Goal: Task Accomplishment & Management: Complete application form

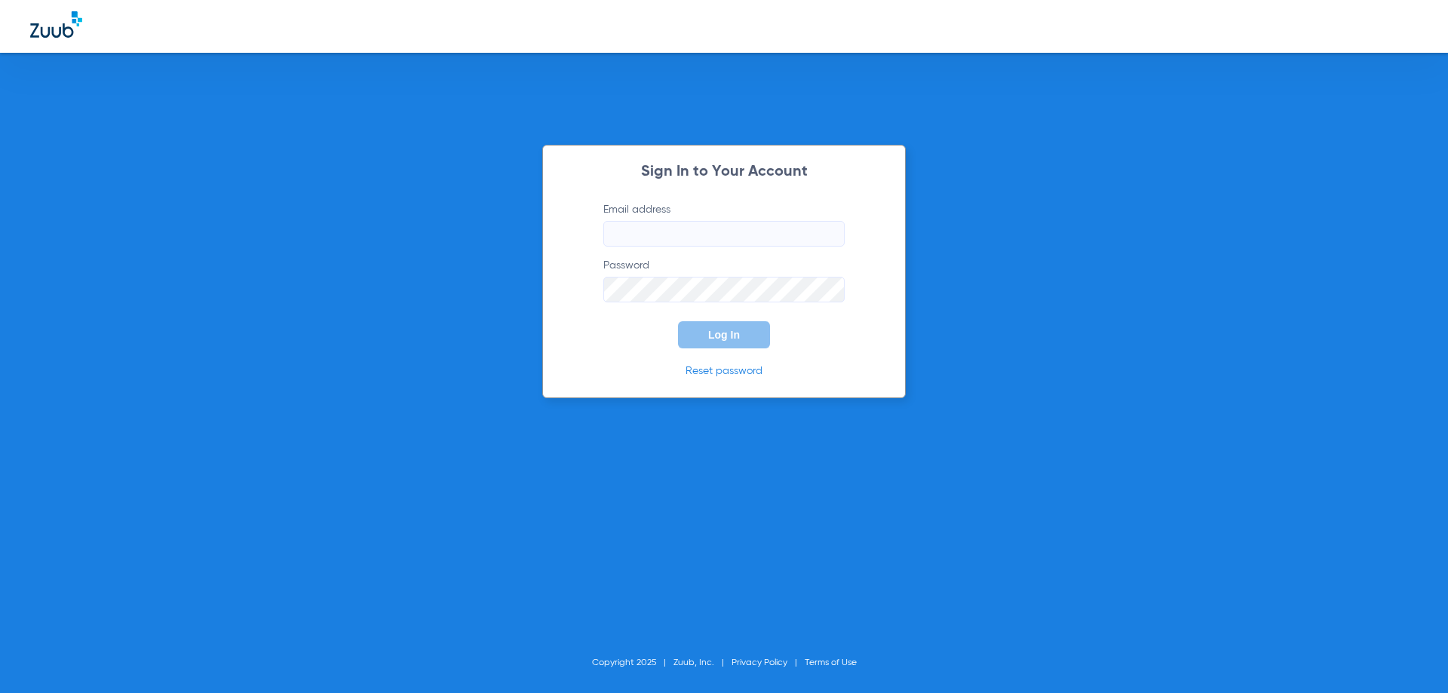
click at [687, 232] on input "Email address" at bounding box center [723, 234] width 241 height 26
drag, startPoint x: 689, startPoint y: 217, endPoint x: 683, endPoint y: 226, distance: 10.7
click at [689, 219] on label "Email address Required" at bounding box center [723, 224] width 241 height 44
click at [689, 221] on input "Email address Required" at bounding box center [723, 234] width 241 height 26
click at [676, 235] on input "Email address Required" at bounding box center [723, 234] width 241 height 26
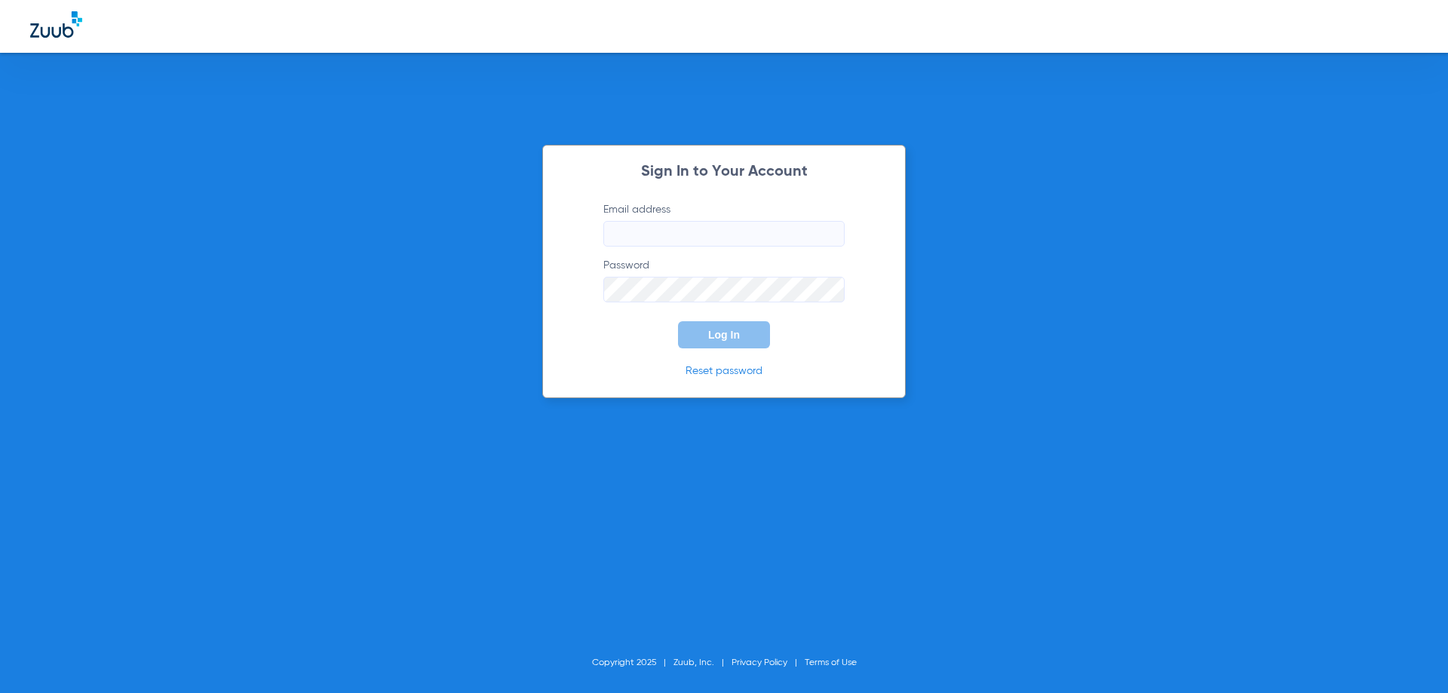
type input "[EMAIL_ADDRESS][DOMAIN_NAME]"
click at [729, 339] on span "Log In" at bounding box center [724, 335] width 32 height 12
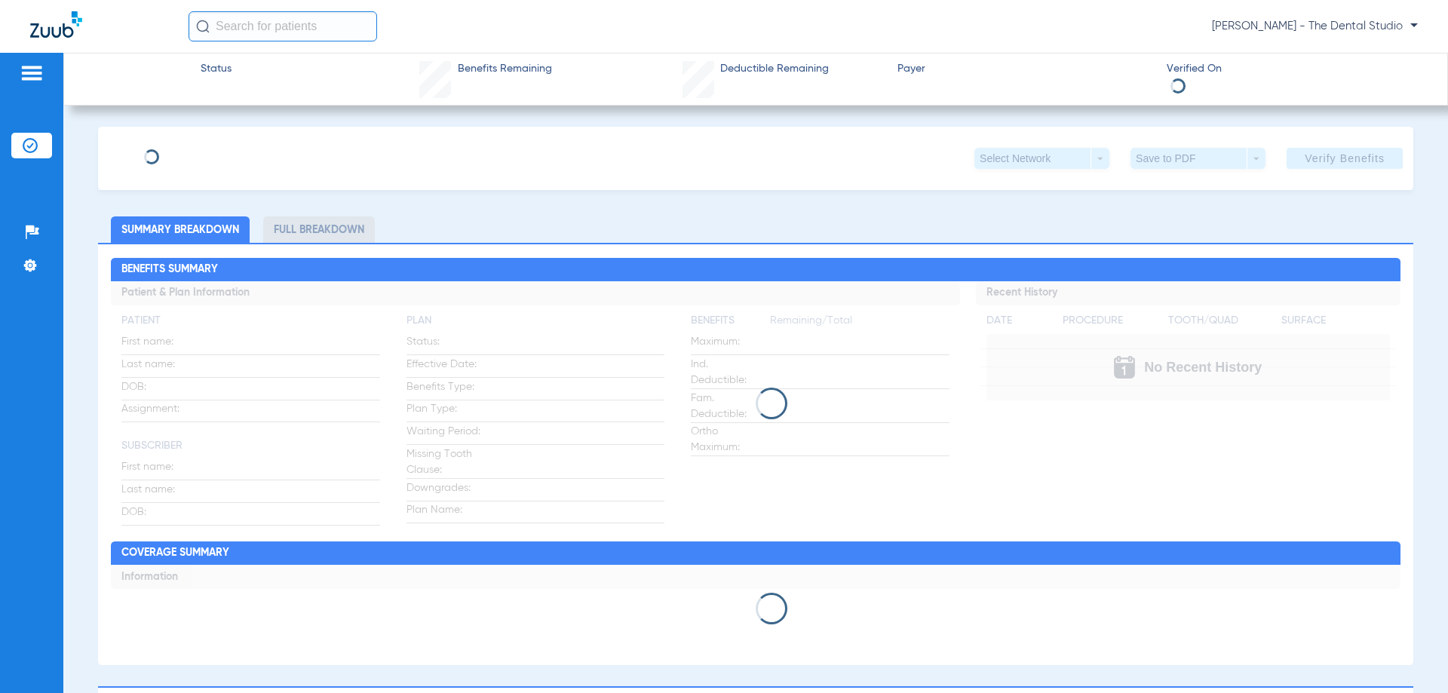
type input "[PERSON_NAME]"
type input "[DATE]"
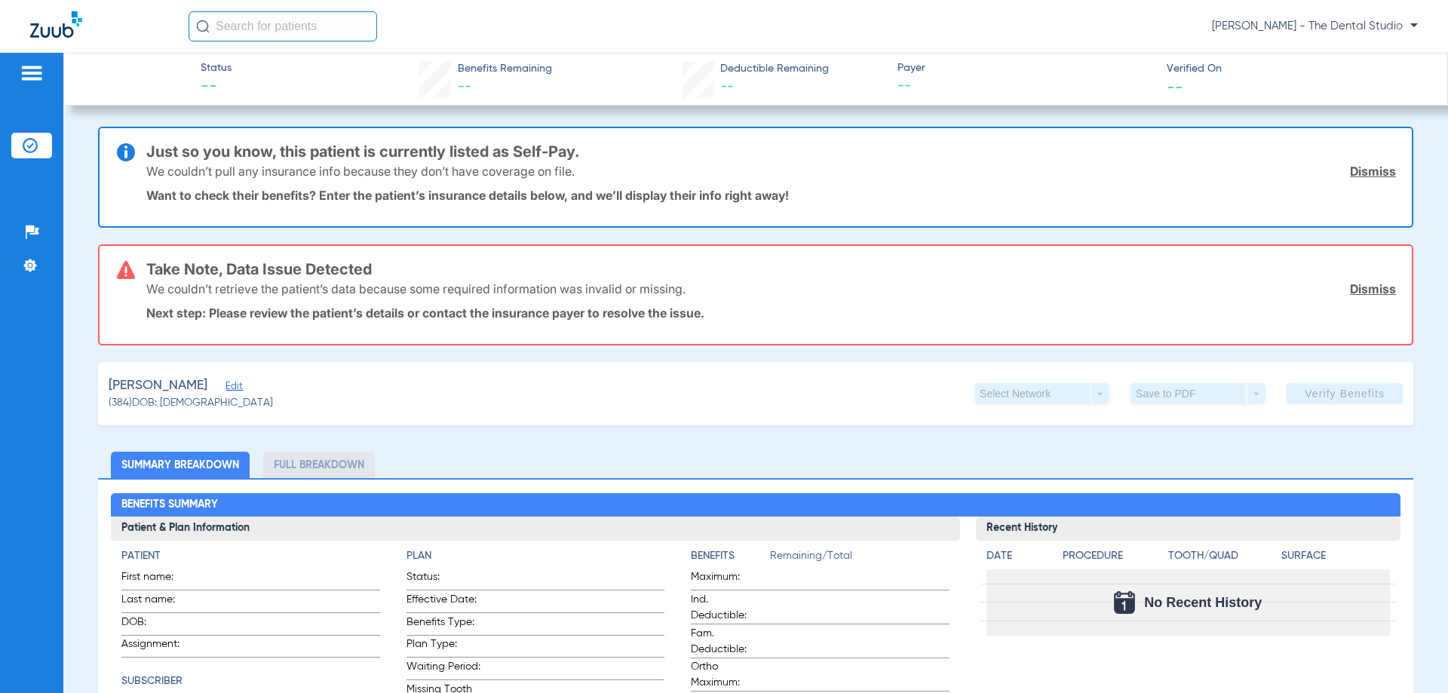
click at [226, 384] on span "Edit" at bounding box center [233, 388] width 14 height 14
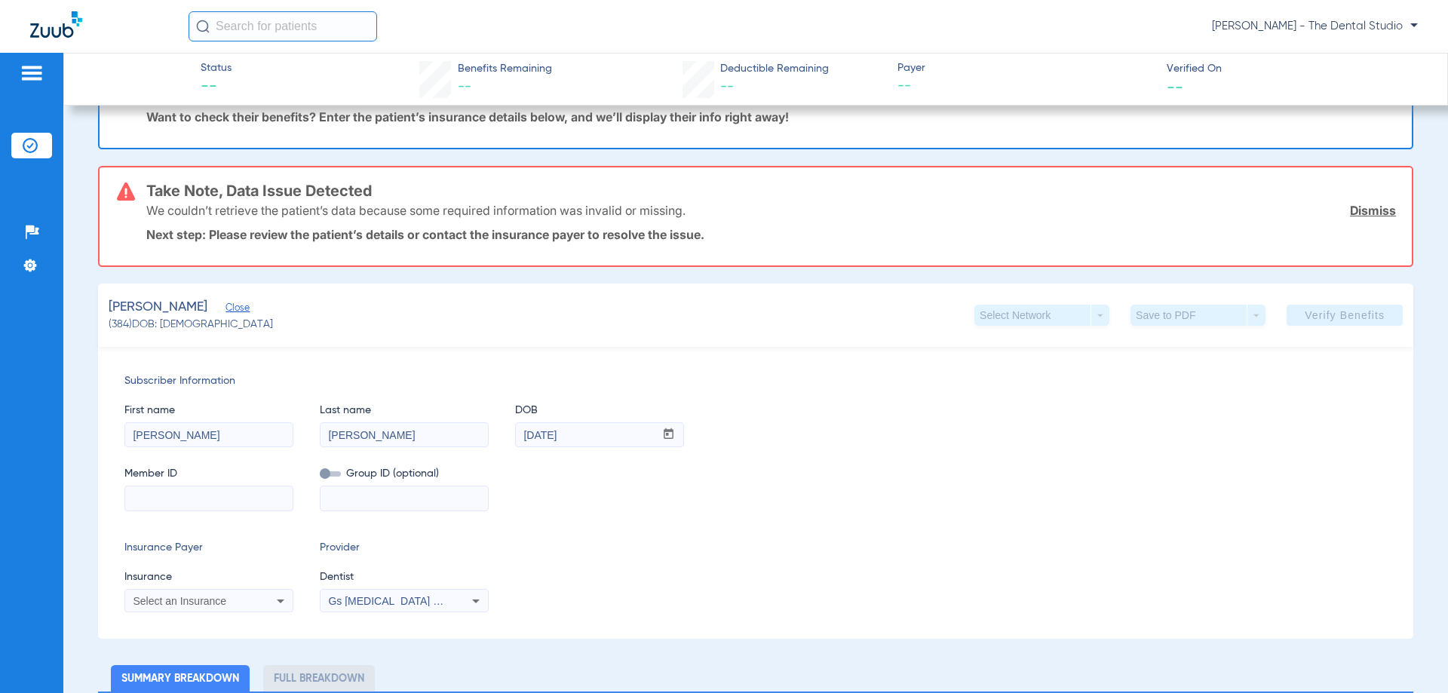
scroll to position [151, 0]
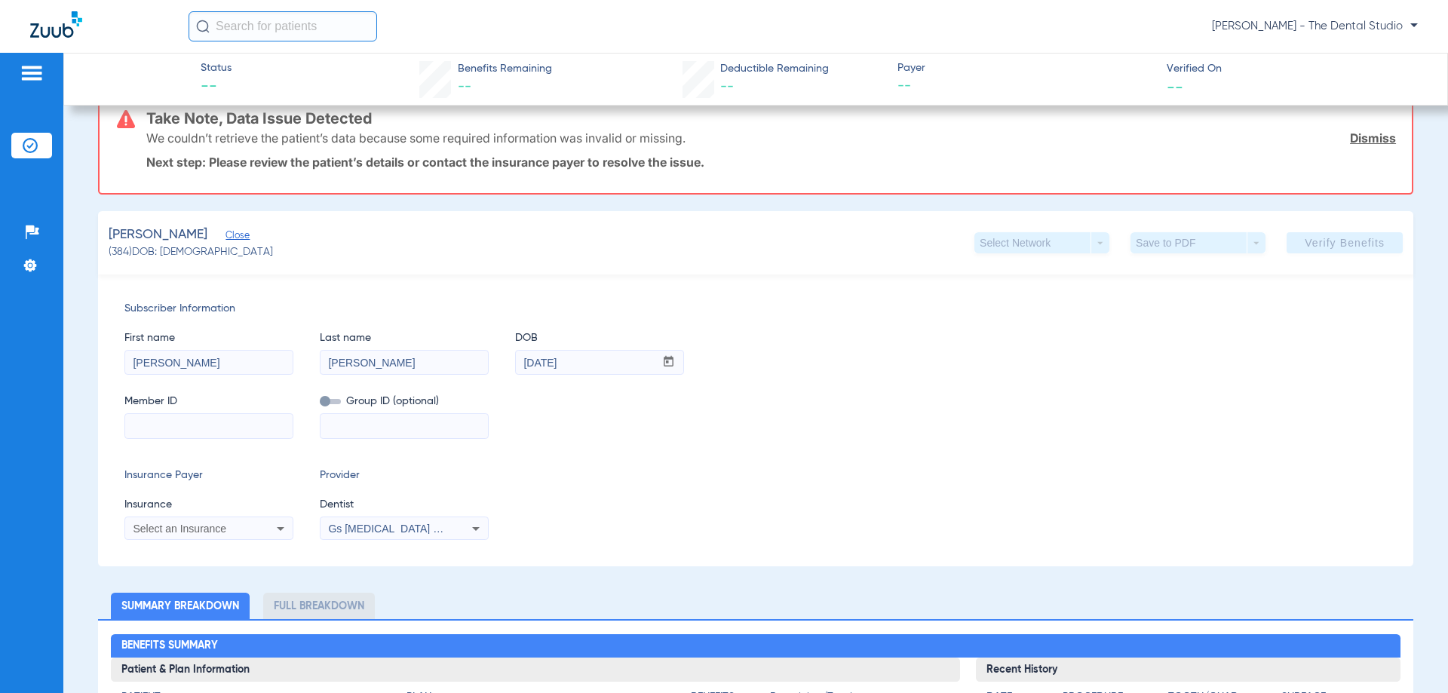
click at [195, 426] on input at bounding box center [208, 426] width 167 height 24
click at [207, 419] on input at bounding box center [208, 426] width 167 height 24
type input "met"
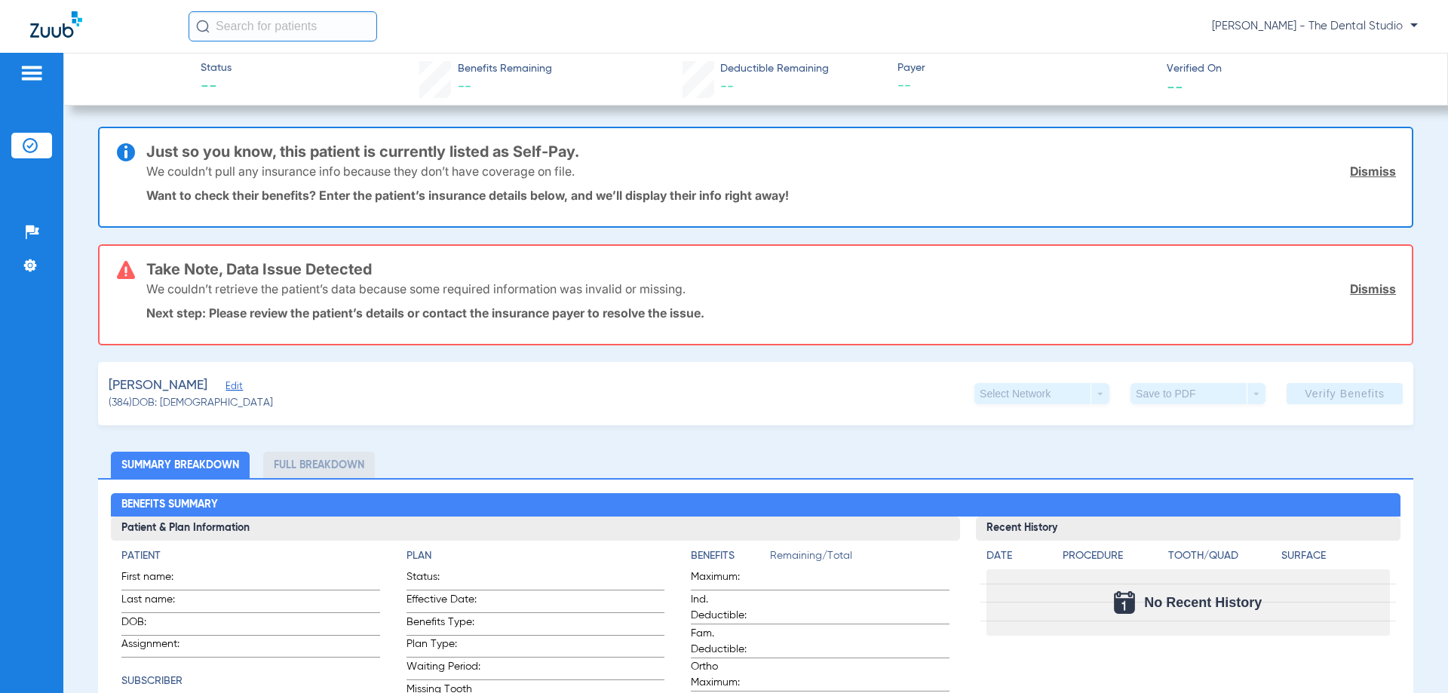
type input "[PERSON_NAME]"
type input "[DATE]"
click at [226, 386] on span "Edit" at bounding box center [233, 388] width 14 height 14
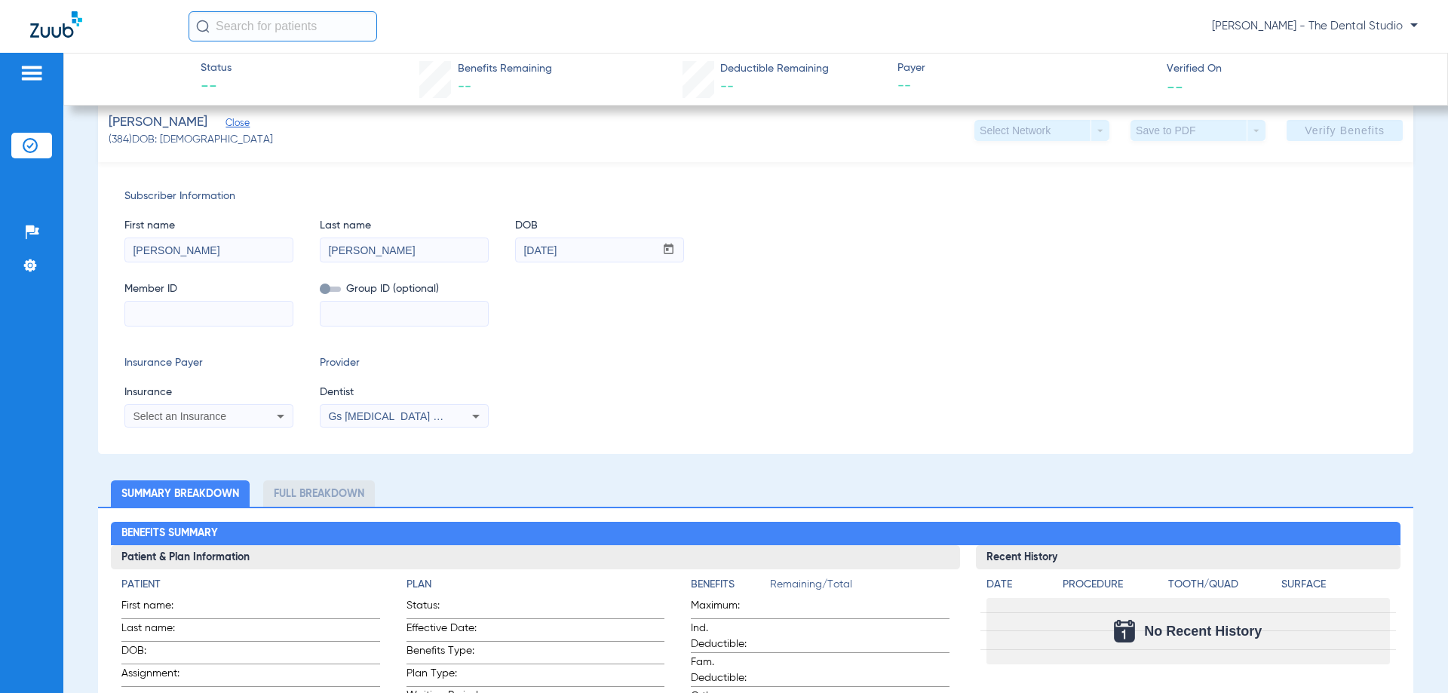
scroll to position [302, 0]
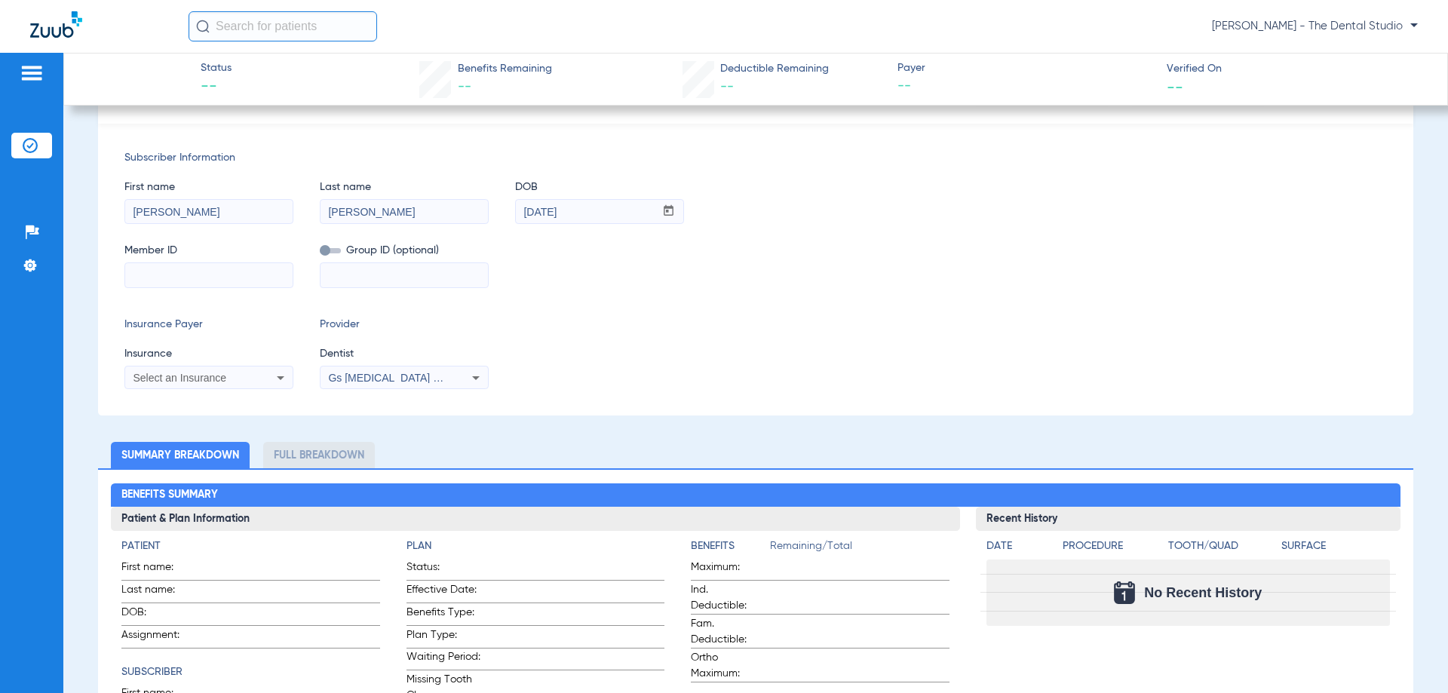
click at [197, 272] on input at bounding box center [208, 275] width 167 height 24
type input "633927233"
click at [281, 370] on icon at bounding box center [281, 378] width 18 height 18
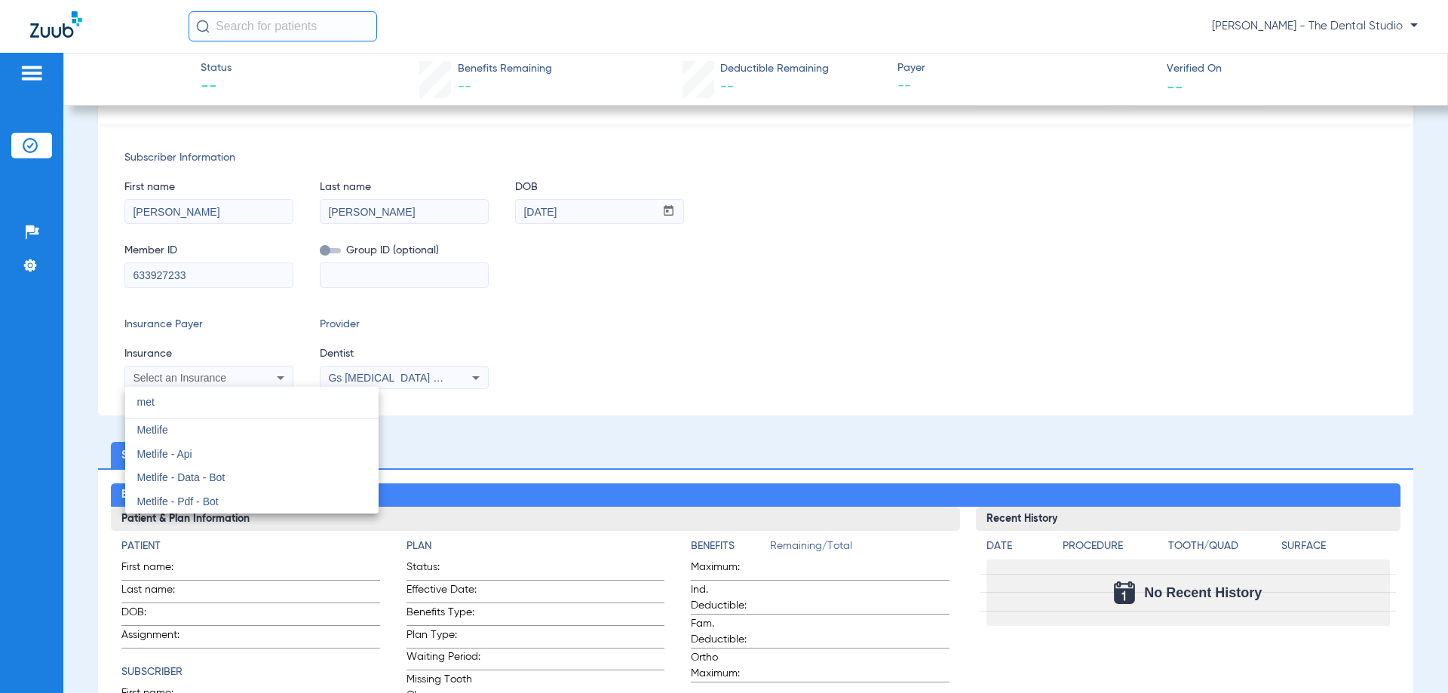
type input "met"
drag, startPoint x: 252, startPoint y: 312, endPoint x: 191, endPoint y: 315, distance: 61.2
drag, startPoint x: 191, startPoint y: 315, endPoint x: 149, endPoint y: 424, distance: 116.3
click at [149, 424] on span "Metlife" at bounding box center [152, 430] width 31 height 12
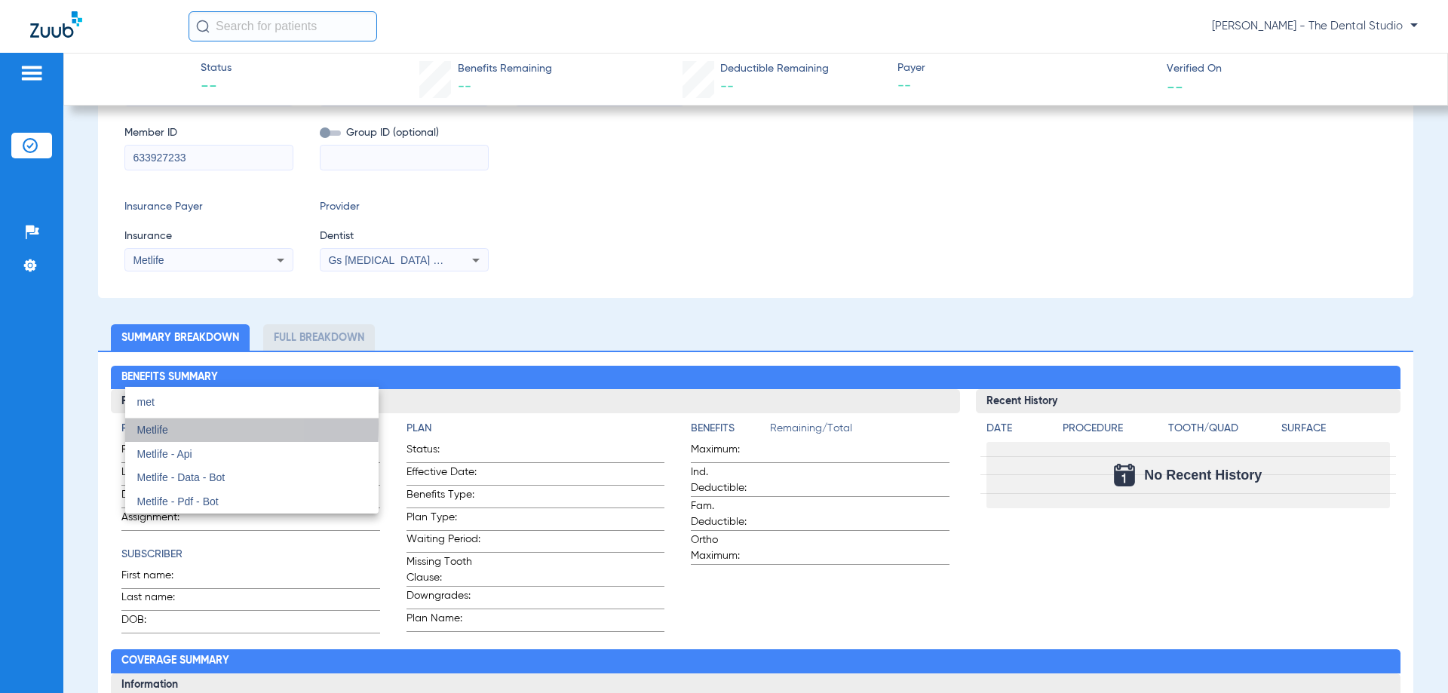
scroll to position [184, 0]
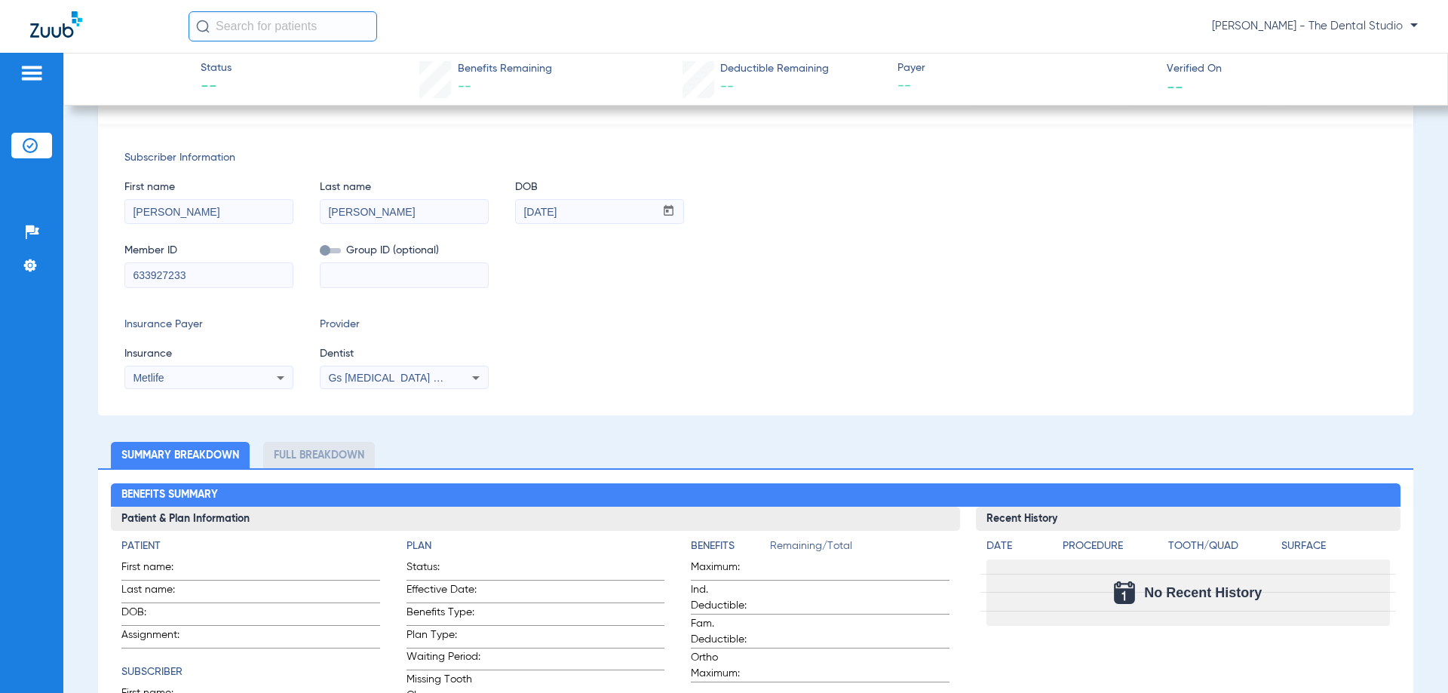
click at [419, 368] on mat-select "Gs [MEDICAL_DATA] Pllc 1972170603" at bounding box center [404, 378] width 169 height 24
click at [421, 376] on span "Gs [MEDICAL_DATA] Pllc 1972170603" at bounding box center [419, 378] width 183 height 12
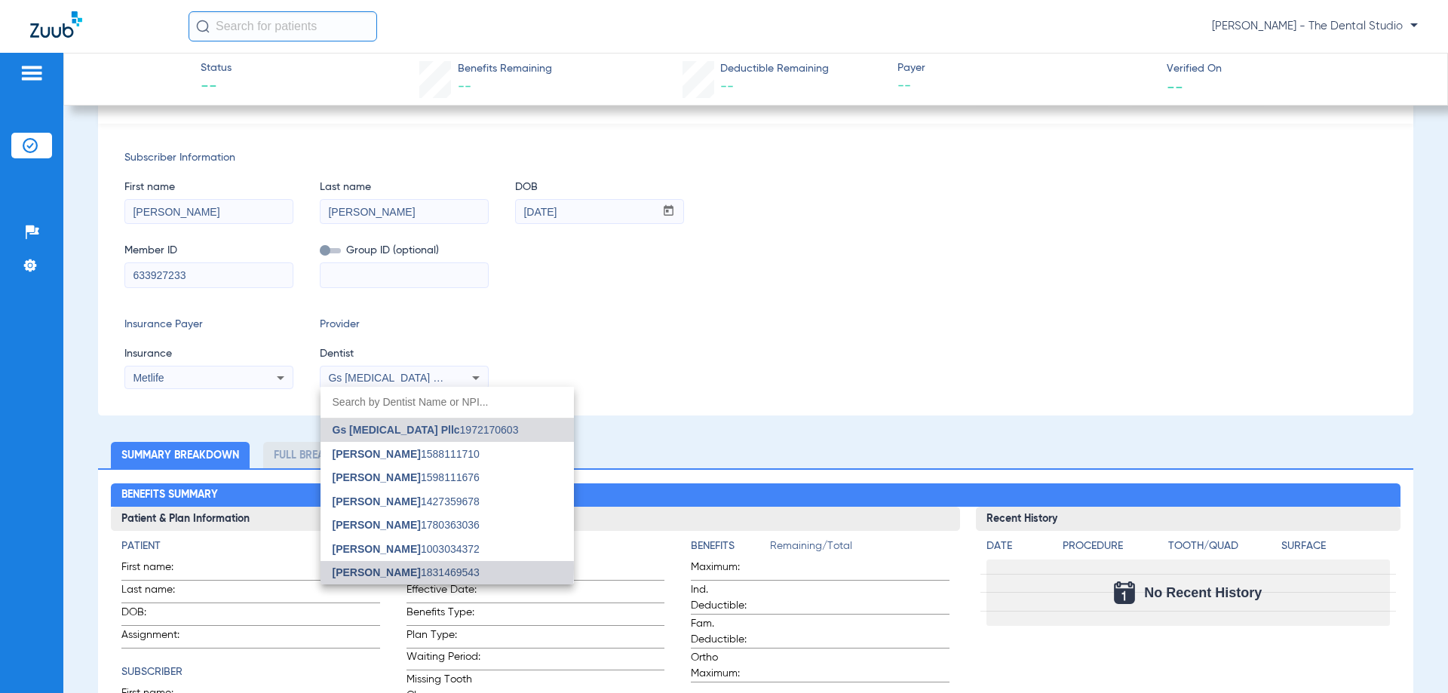
click at [367, 568] on span "[PERSON_NAME]" at bounding box center [377, 572] width 88 height 12
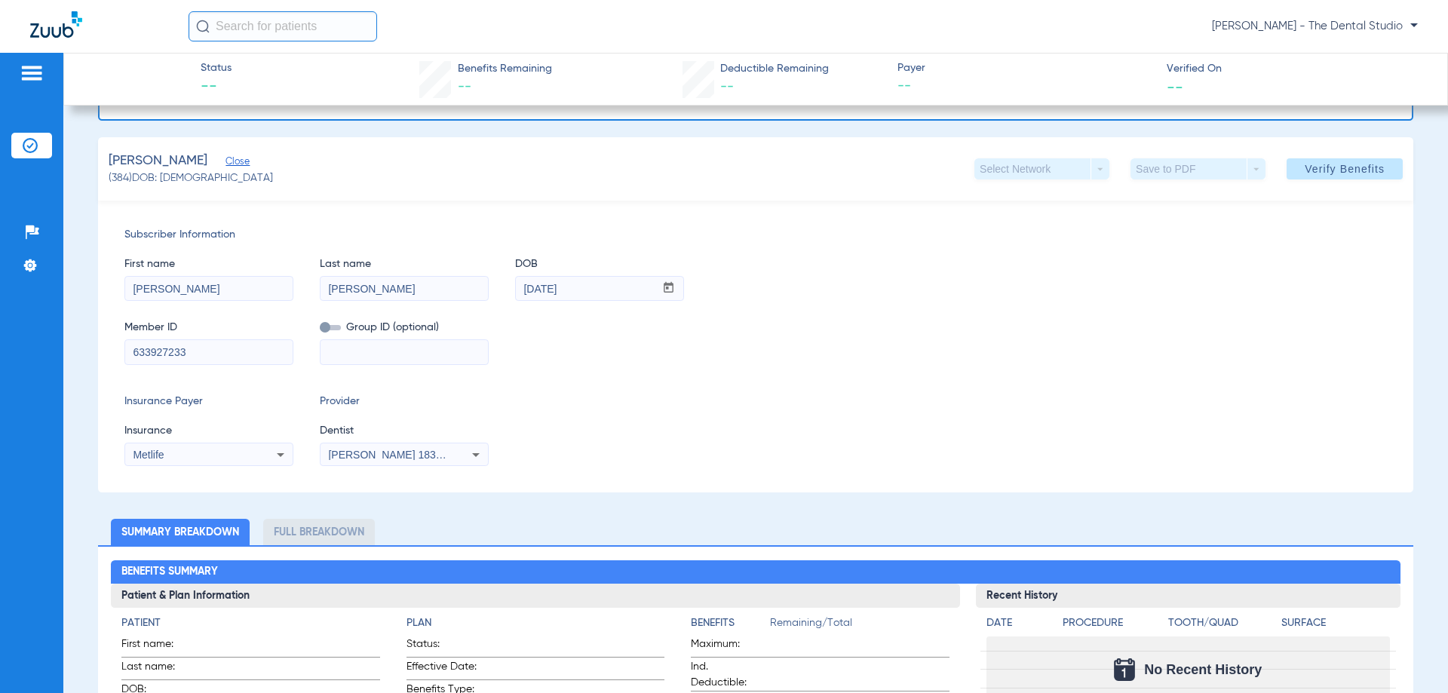
scroll to position [0, 0]
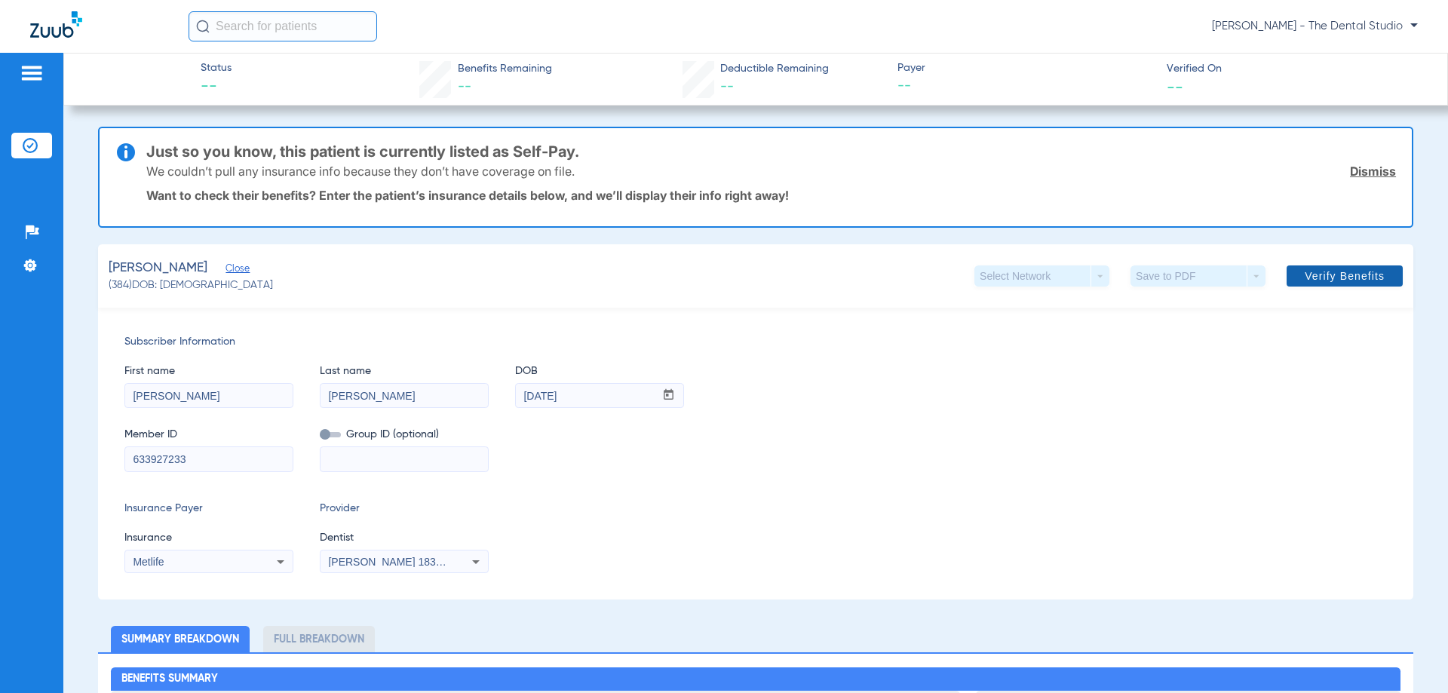
click at [1293, 267] on span at bounding box center [1345, 276] width 116 height 36
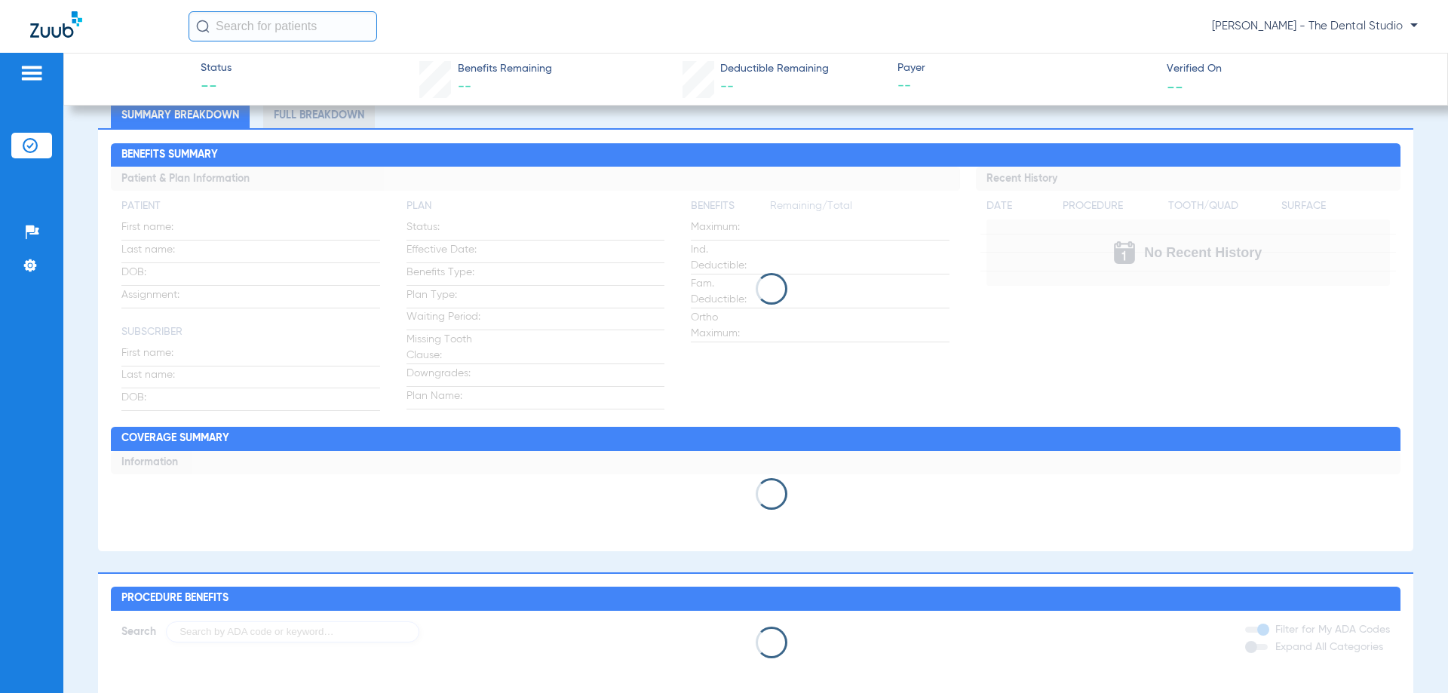
scroll to position [226, 0]
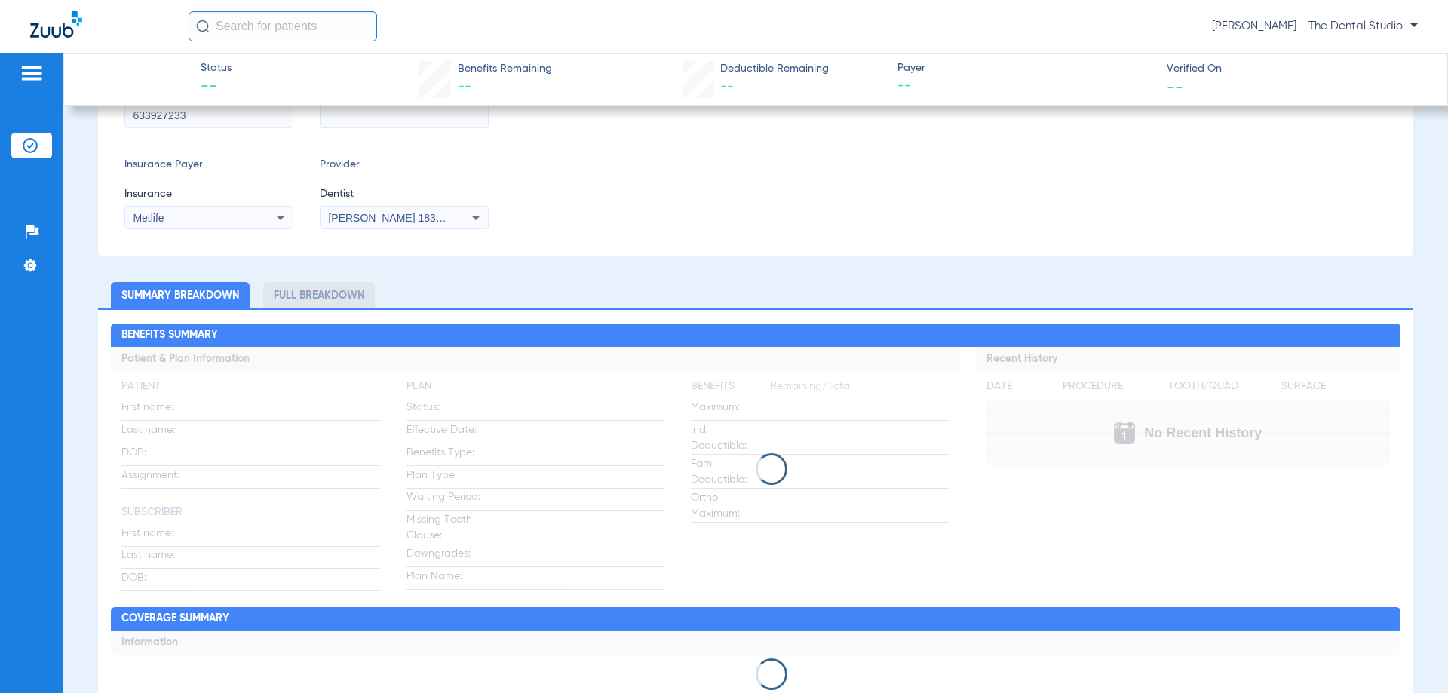
click at [228, 22] on input "text" at bounding box center [283, 26] width 189 height 30
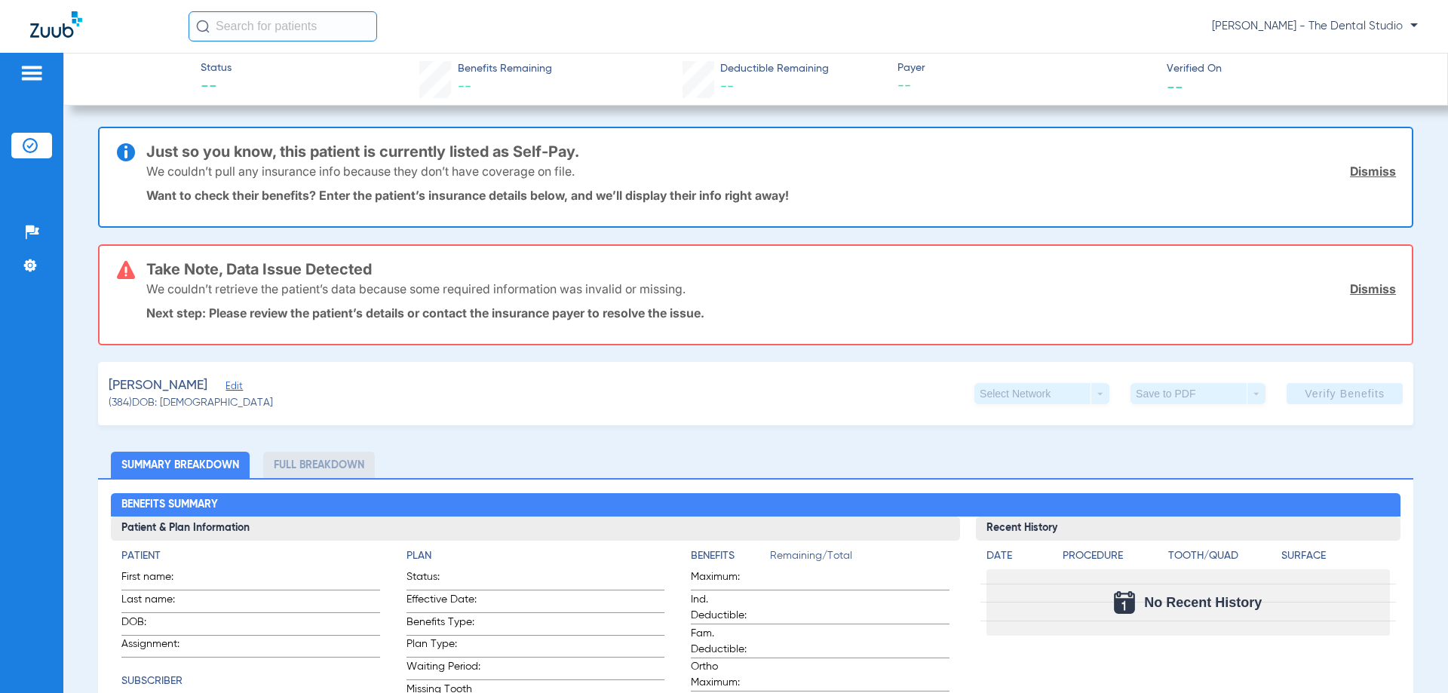
click at [34, 146] on img at bounding box center [30, 145] width 15 height 15
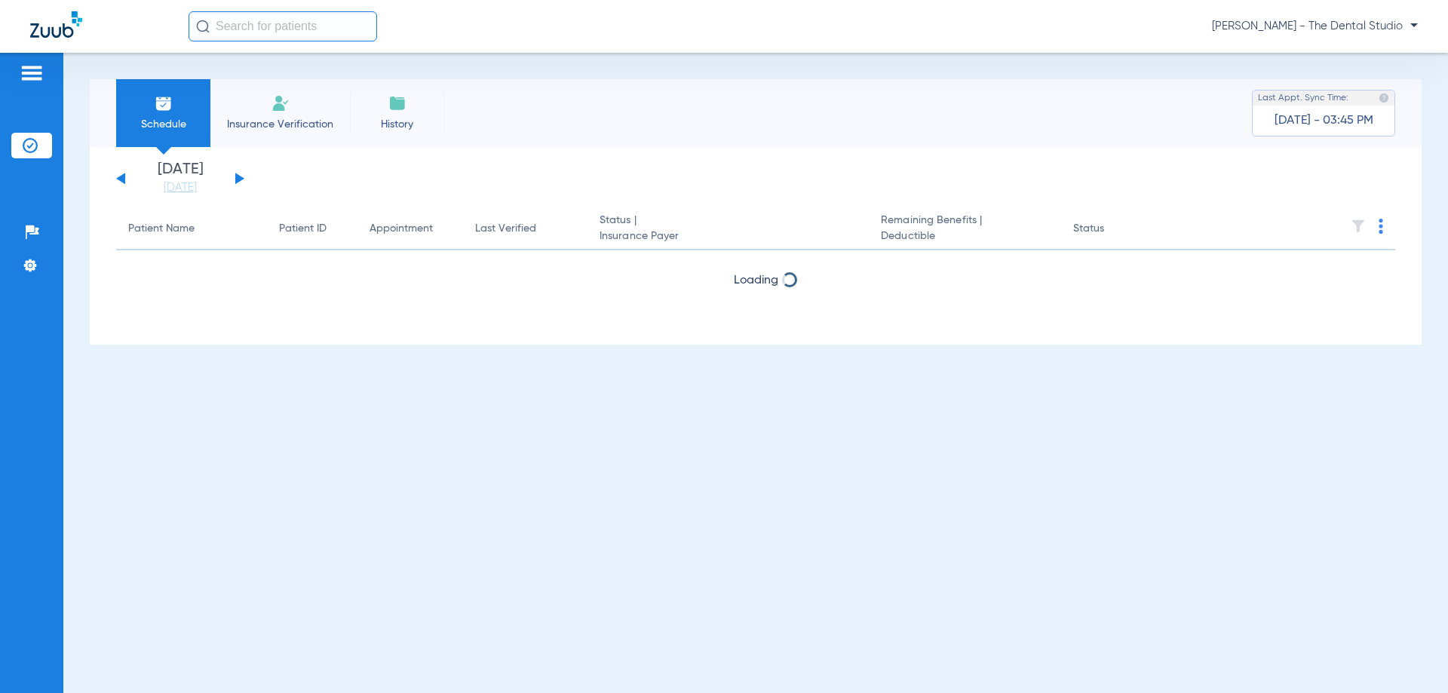
click at [34, 146] on img at bounding box center [30, 145] width 15 height 15
click at [267, 118] on span "Insurance Verification" at bounding box center [280, 124] width 117 height 15
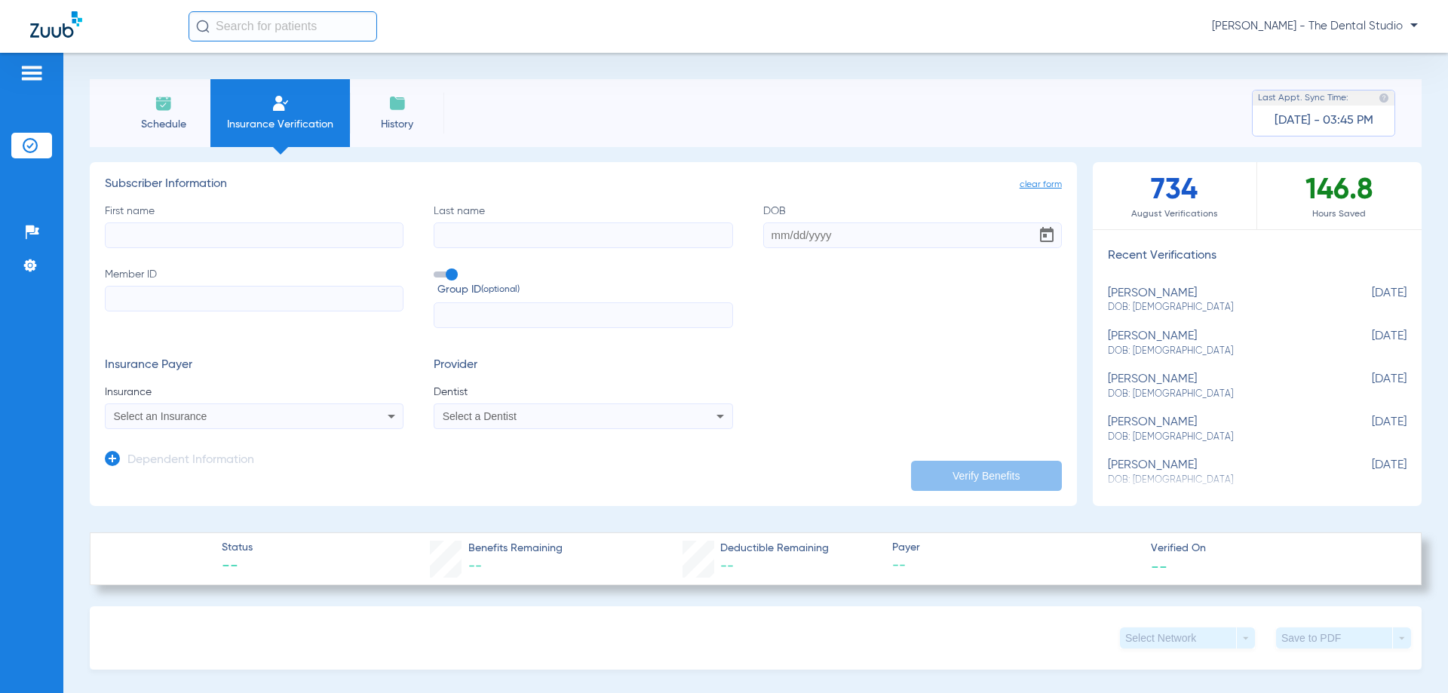
click at [192, 222] on label "First name" at bounding box center [254, 226] width 299 height 44
click at [192, 222] on input "First name" at bounding box center [254, 235] width 299 height 26
click at [201, 236] on input "First name" at bounding box center [254, 235] width 299 height 26
type input "[PERSON_NAME]"
click at [520, 222] on label "Last name" at bounding box center [583, 226] width 299 height 44
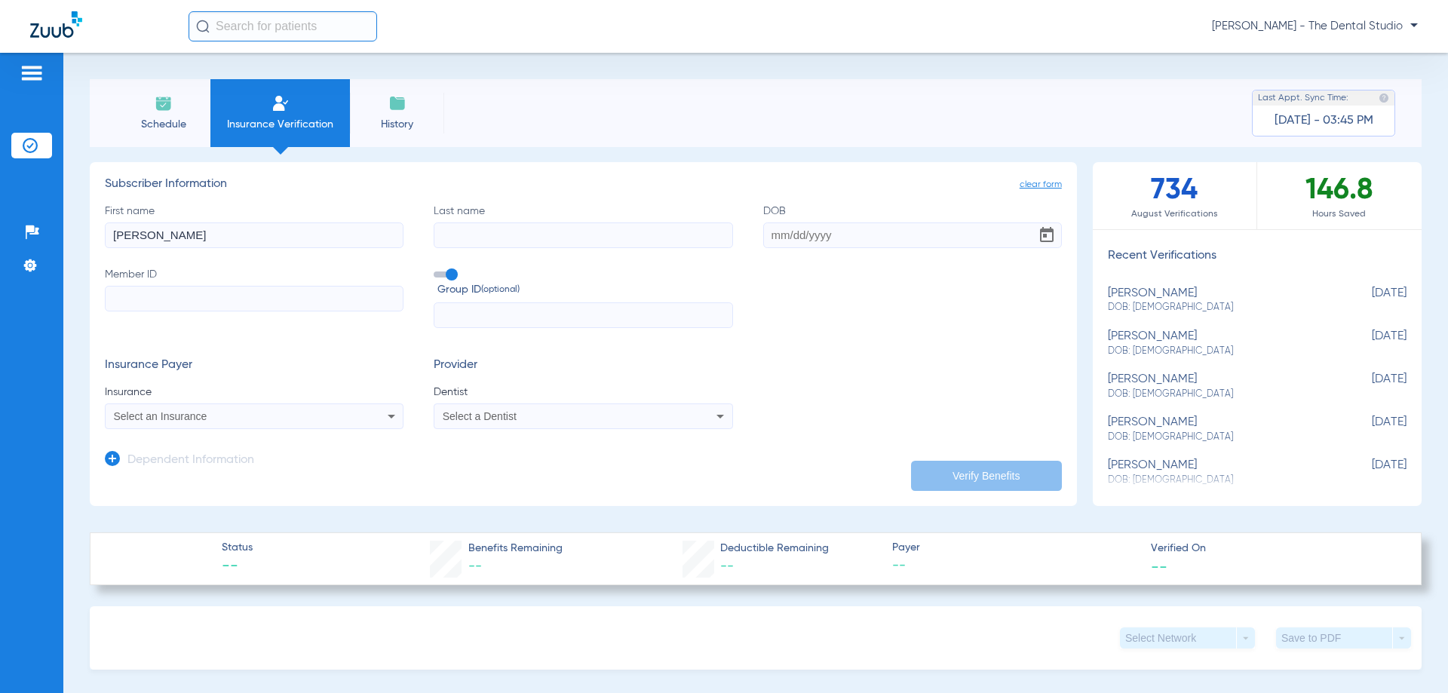
click at [520, 222] on input "Last name" at bounding box center [583, 235] width 299 height 26
click at [525, 231] on input "Last name" at bounding box center [583, 235] width 299 height 26
type input "[PERSON_NAME]"
click at [250, 296] on input "Member ID" at bounding box center [254, 299] width 299 height 26
type input "633927233"
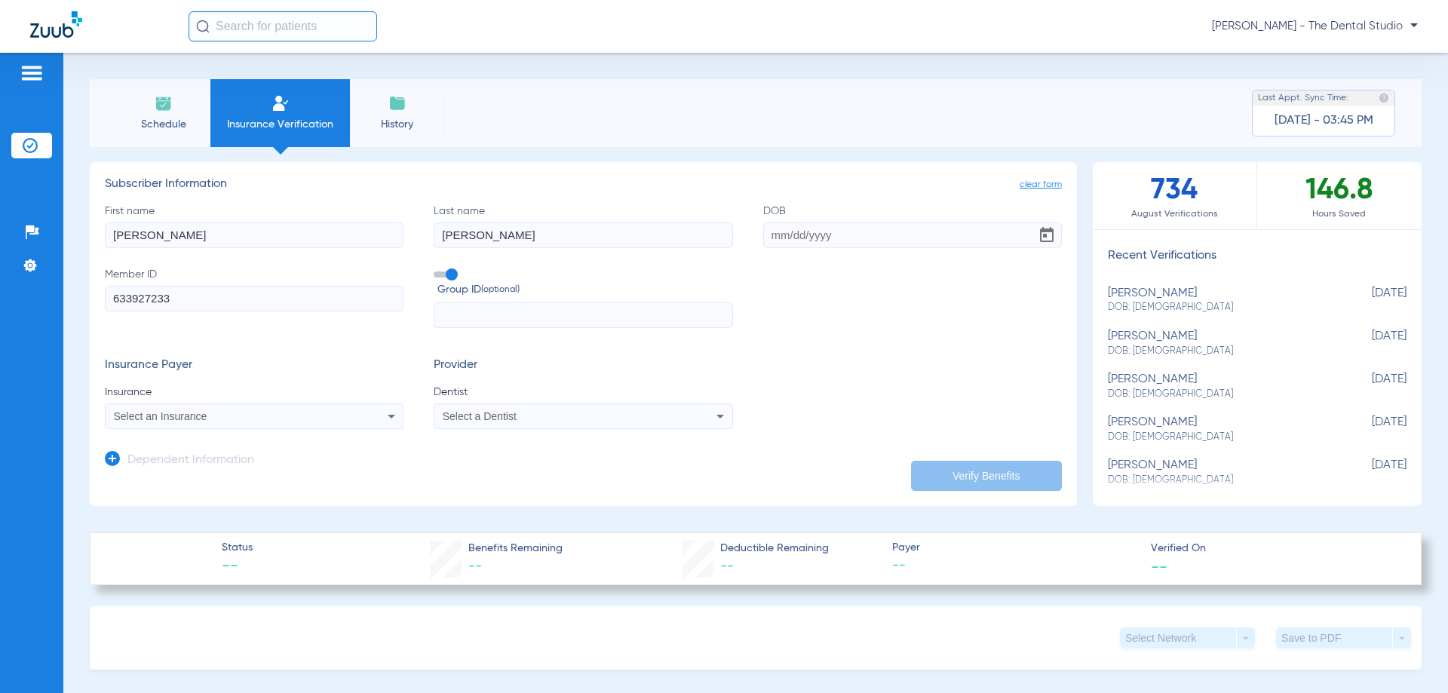
click at [876, 234] on input "DOB" at bounding box center [912, 235] width 299 height 26
drag, startPoint x: 786, startPoint y: 219, endPoint x: 769, endPoint y: 232, distance: 21.1
paste input "[DATE]"
type input "[DATE]"
click at [763, 408] on div "Insurance Payer Insurance Select an Insurance Provider Dentist Select a Dentist" at bounding box center [583, 393] width 957 height 71
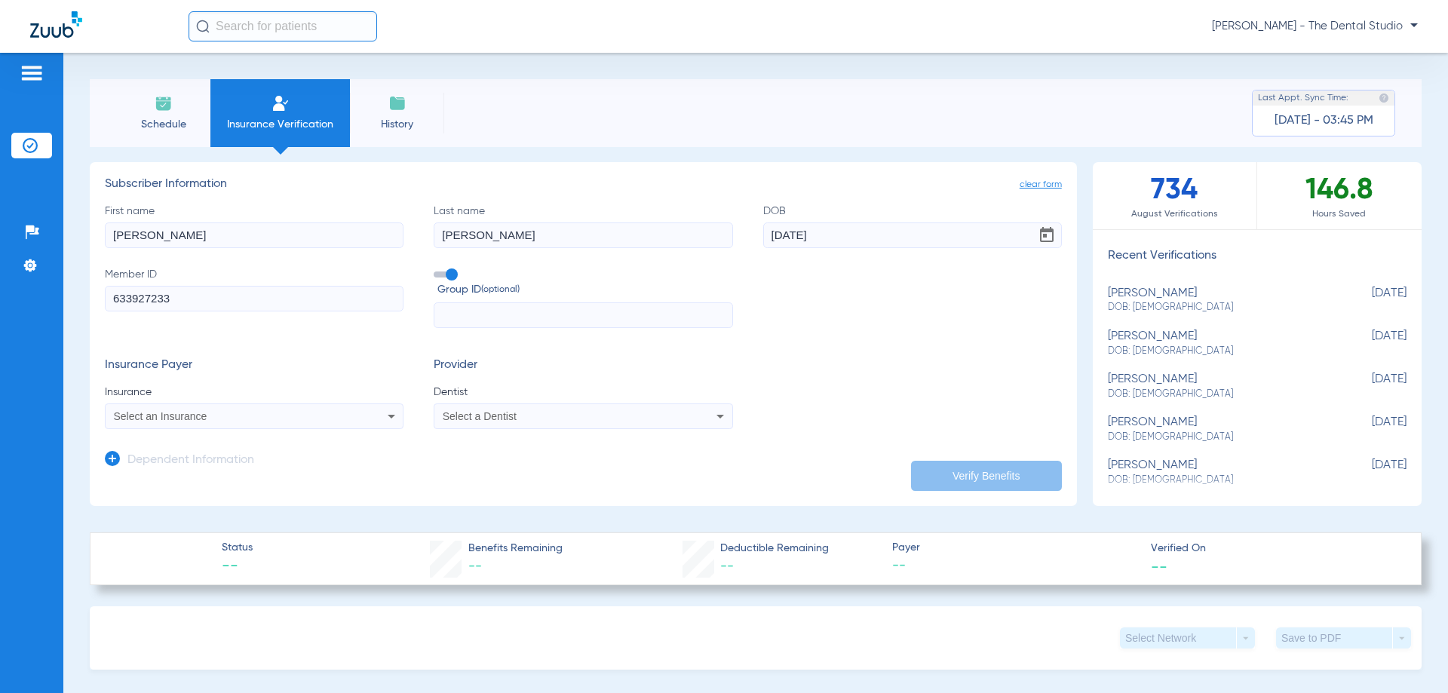
click at [832, 287] on div "First name [PERSON_NAME] Last name [PERSON_NAME] DOB [DEMOGRAPHIC_DATA] Member …" at bounding box center [583, 266] width 957 height 125
click at [354, 427] on mat-select "Select an Insurance" at bounding box center [254, 417] width 299 height 26
click at [355, 420] on div "Select an Insurance" at bounding box center [254, 416] width 297 height 18
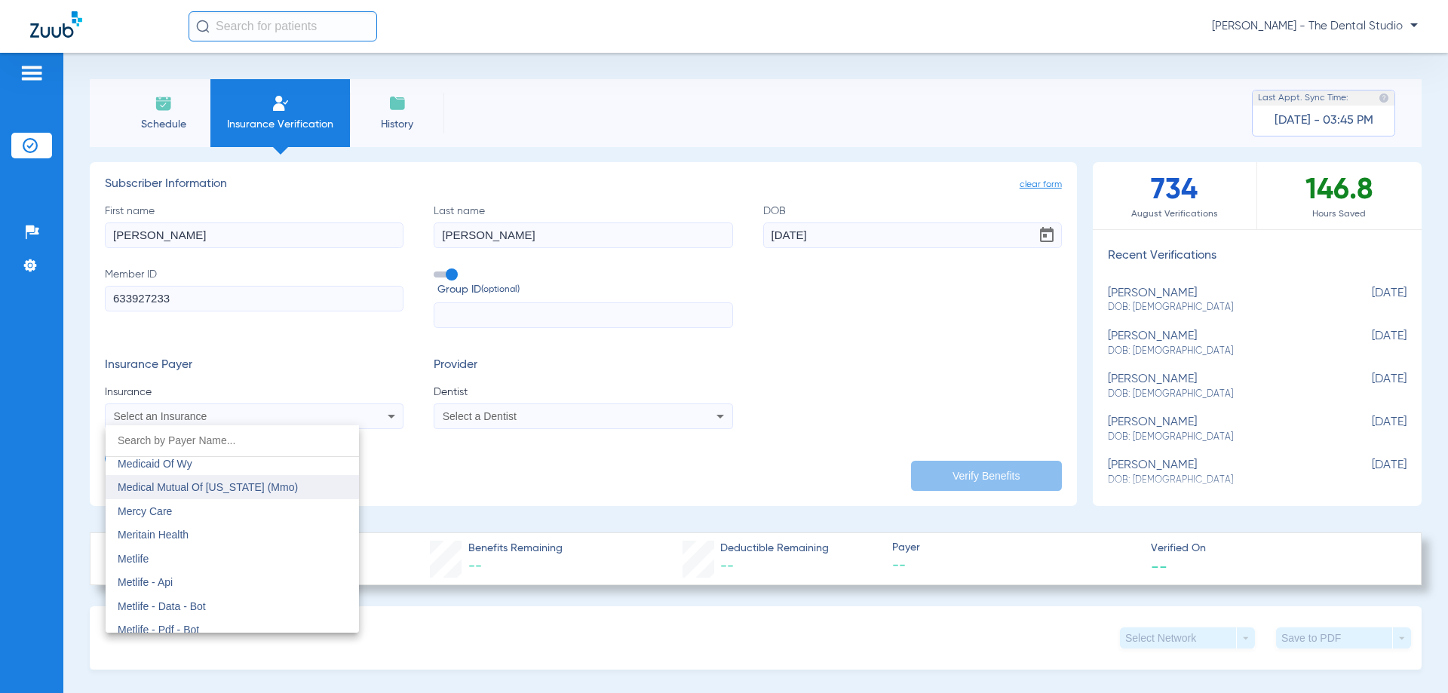
scroll to position [7405, 0]
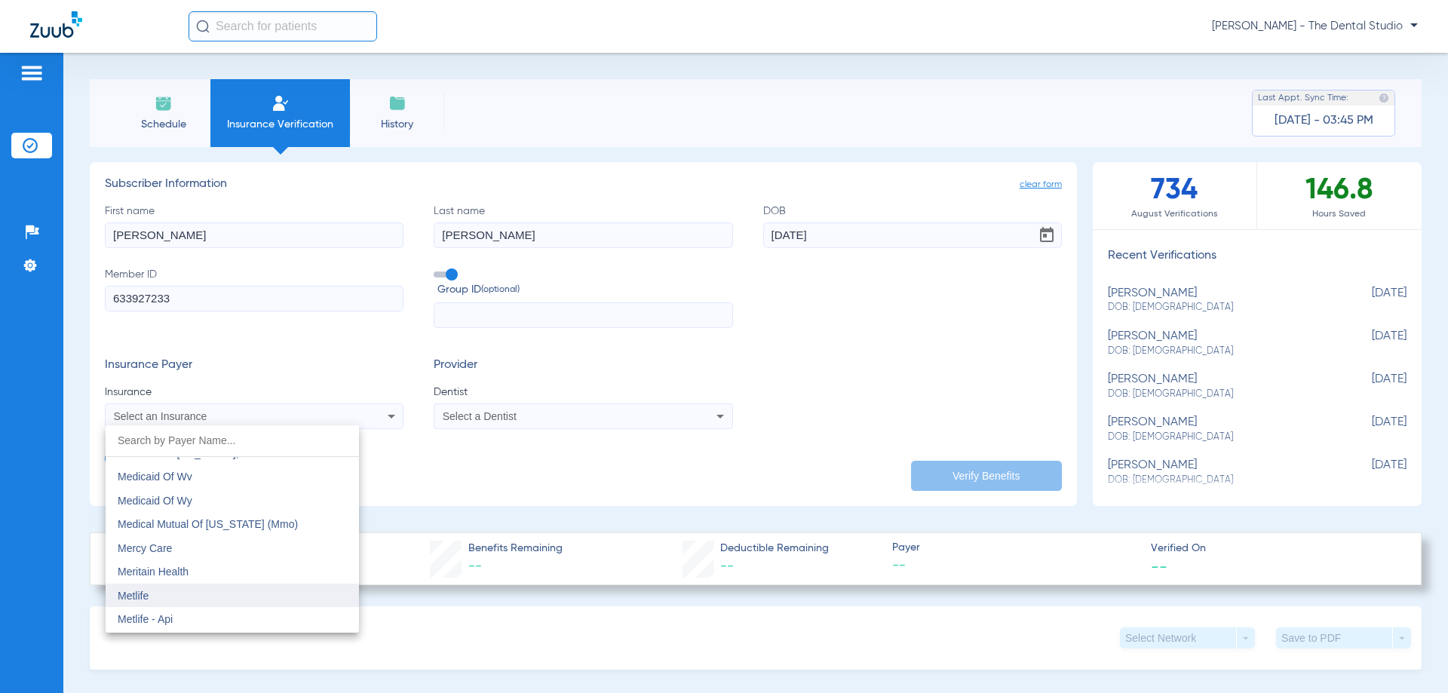
click at [172, 585] on mat-option "Metlife" at bounding box center [232, 596] width 253 height 24
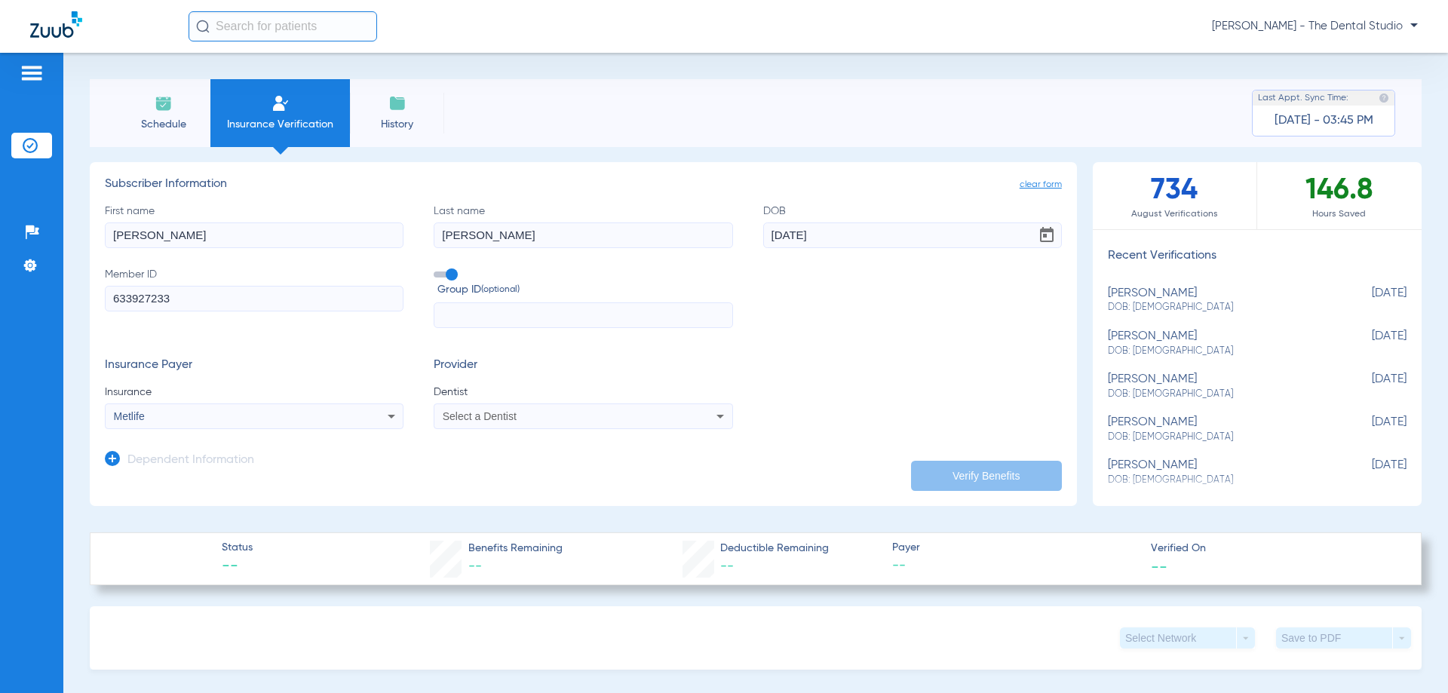
click at [575, 418] on div "Select a Dentist" at bounding box center [556, 416] width 226 height 11
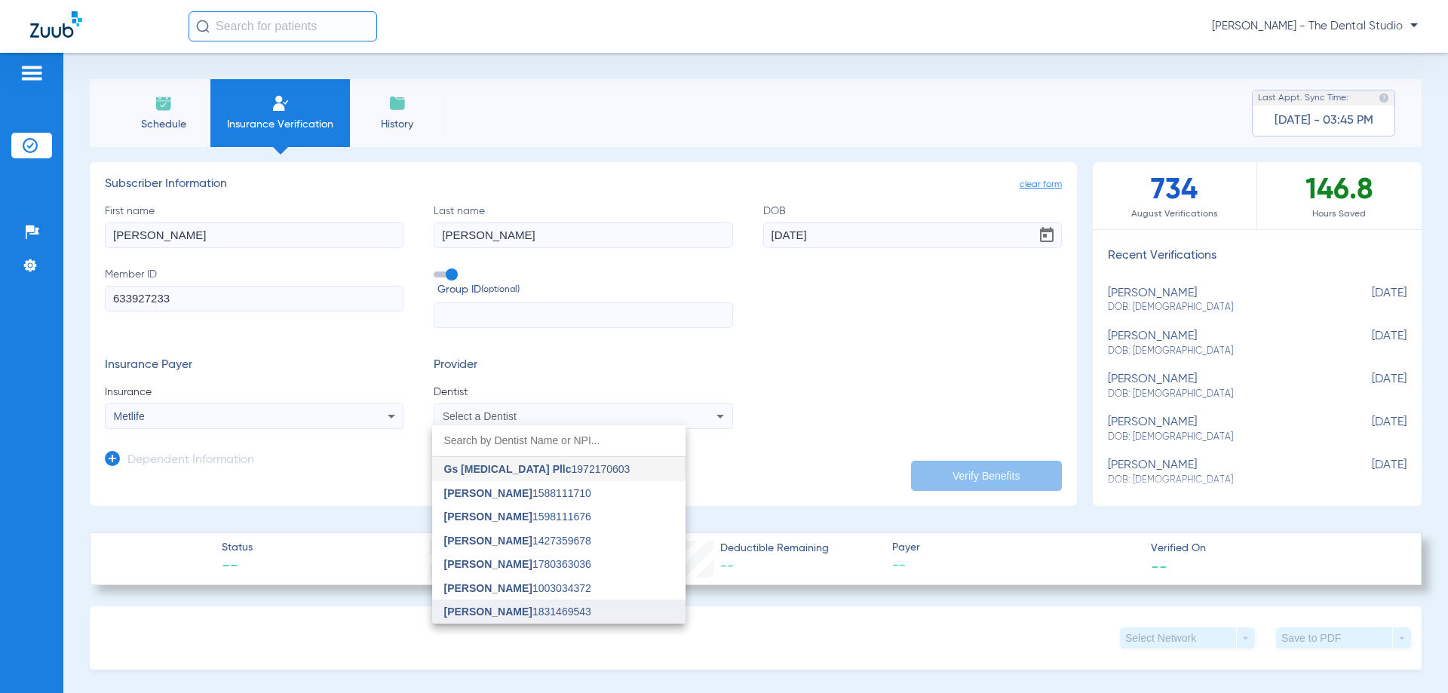
click at [488, 609] on span "[PERSON_NAME]" at bounding box center [488, 612] width 88 height 12
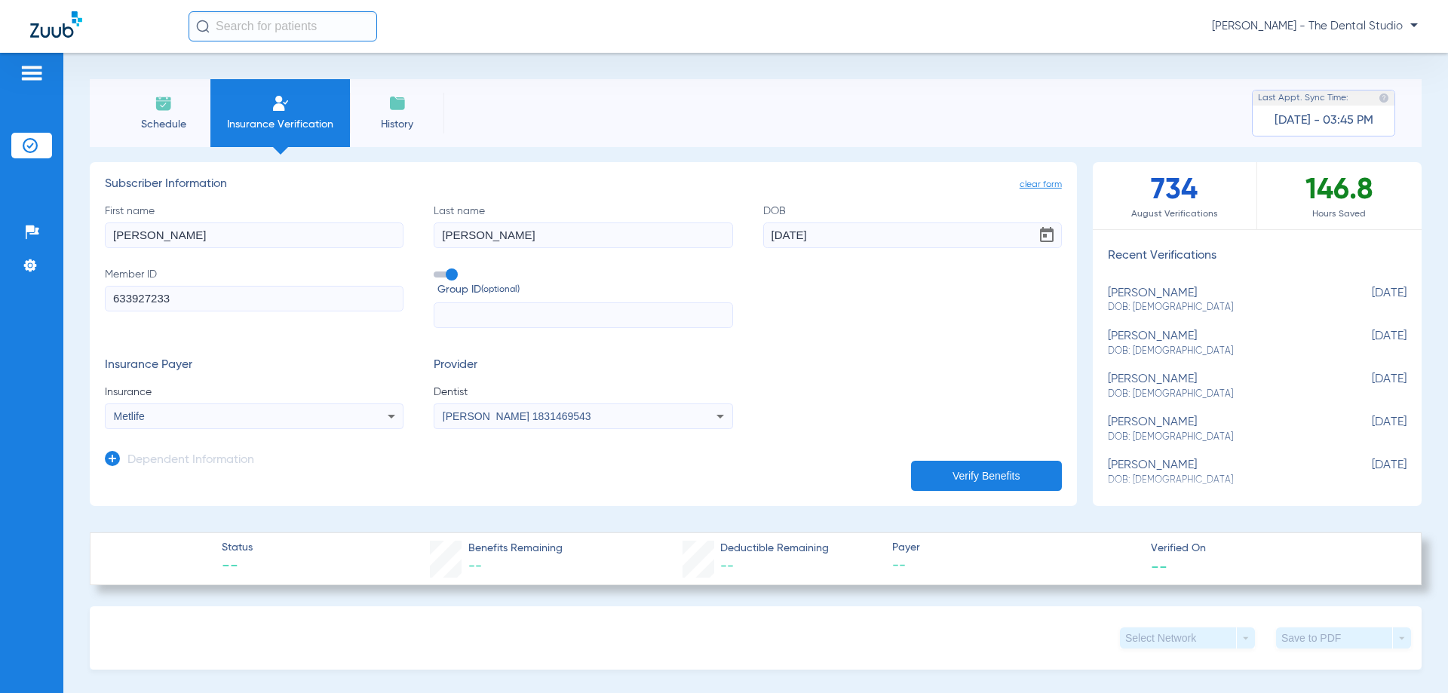
click at [985, 477] on button "Verify Benefits" at bounding box center [986, 476] width 151 height 30
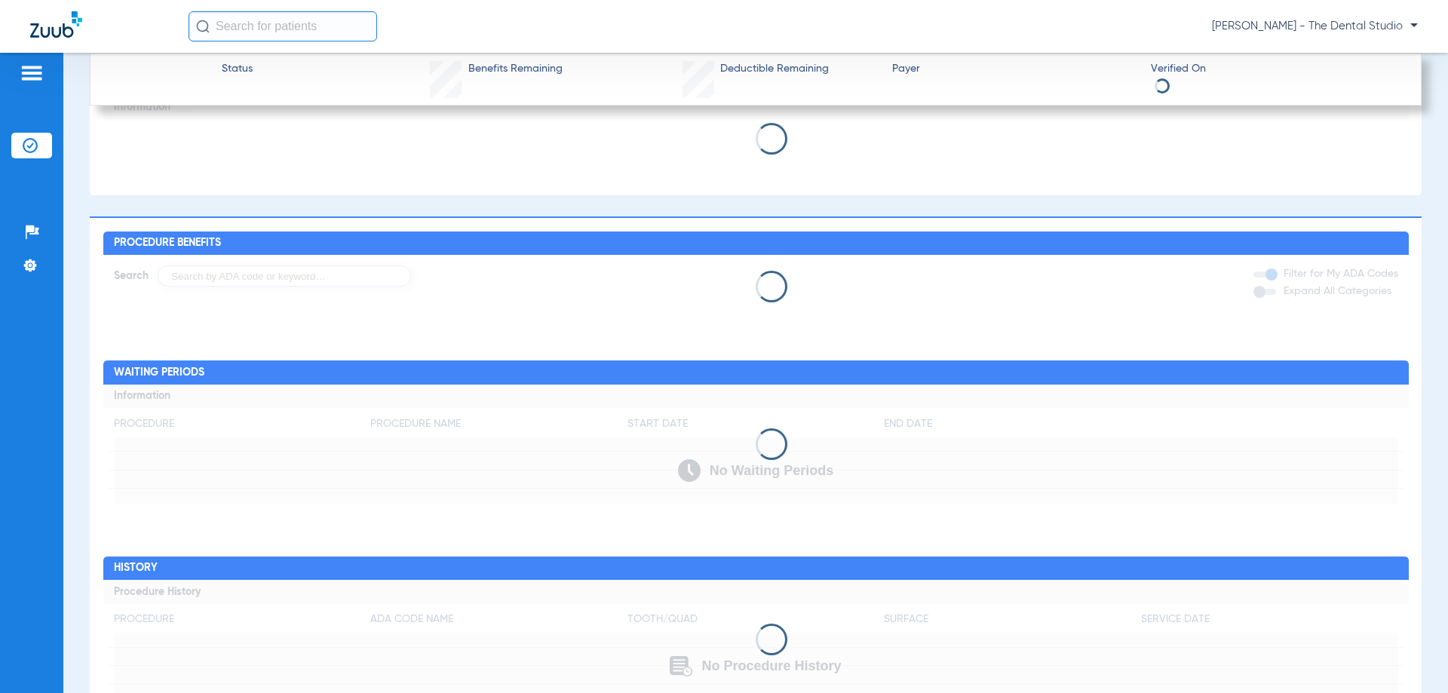
scroll to position [651, 0]
